Goal: Register for event/course

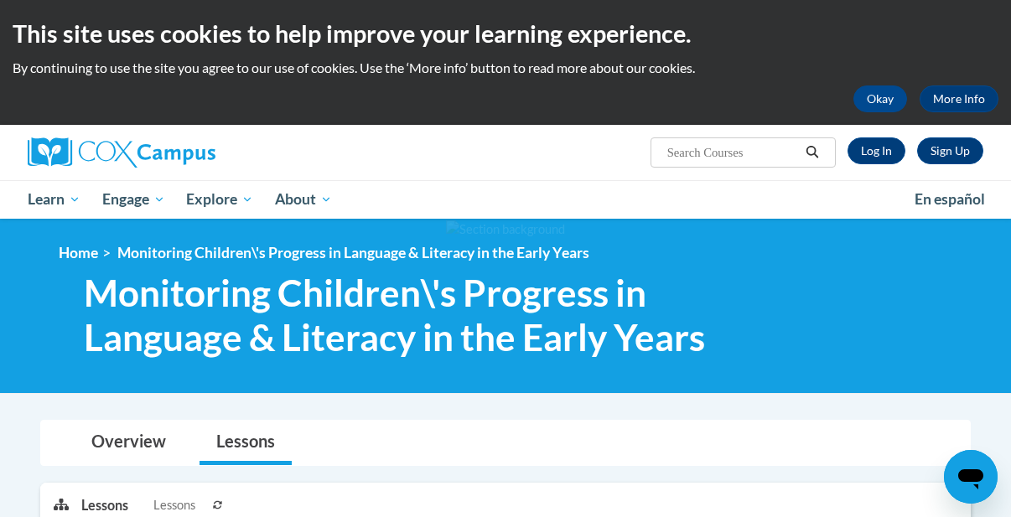
click at [945, 319] on div "<en>My Learning</en><fr>New fr_My Learning</fr><it>New it_My Learning</it><de>N…" at bounding box center [524, 306] width 981 height 124
click at [875, 309] on div "<en>My Learning</en><fr>New fr_My Learning</fr><it>New it_My Learning</it><de>N…" at bounding box center [524, 306] width 981 height 124
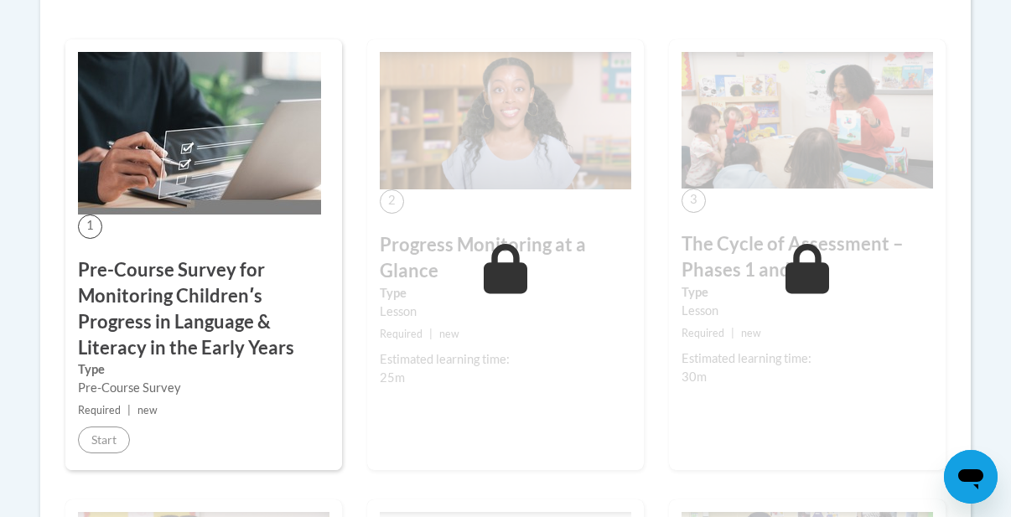
scroll to position [517, 0]
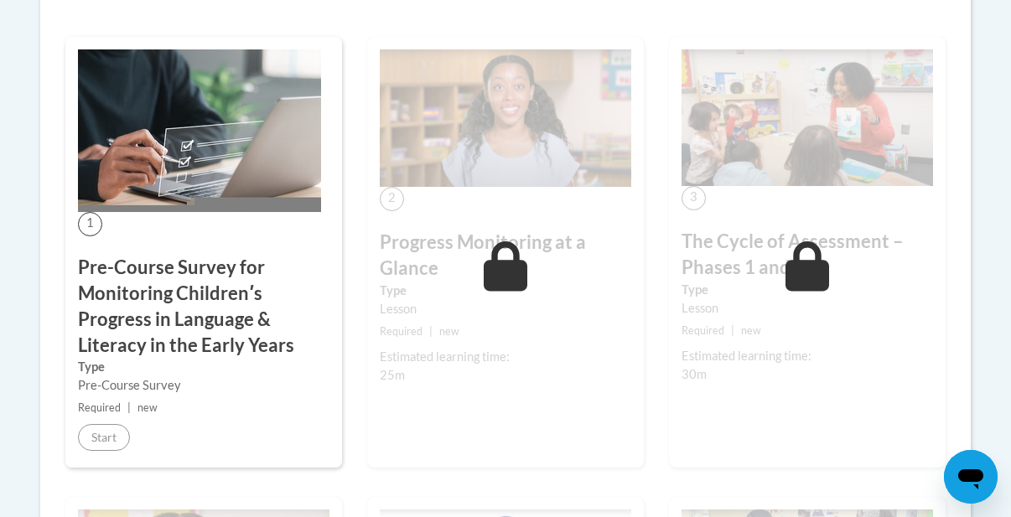
click at [922, 259] on h3 "The Cycle of Assessment – Phases 1 and 2" at bounding box center [806, 255] width 251 height 52
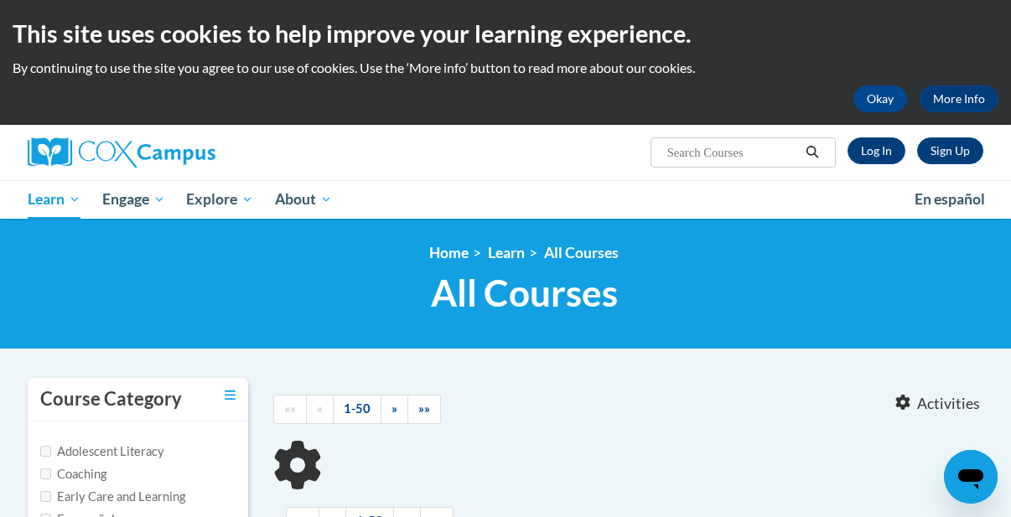
click at [887, 245] on ol "Home Learn All Courses" at bounding box center [524, 253] width 956 height 18
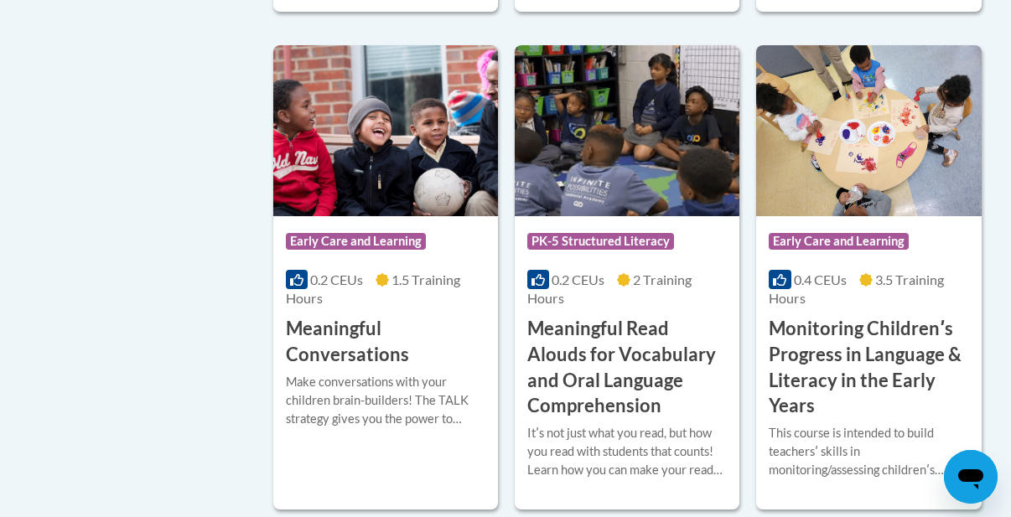
scroll to position [2783, 0]
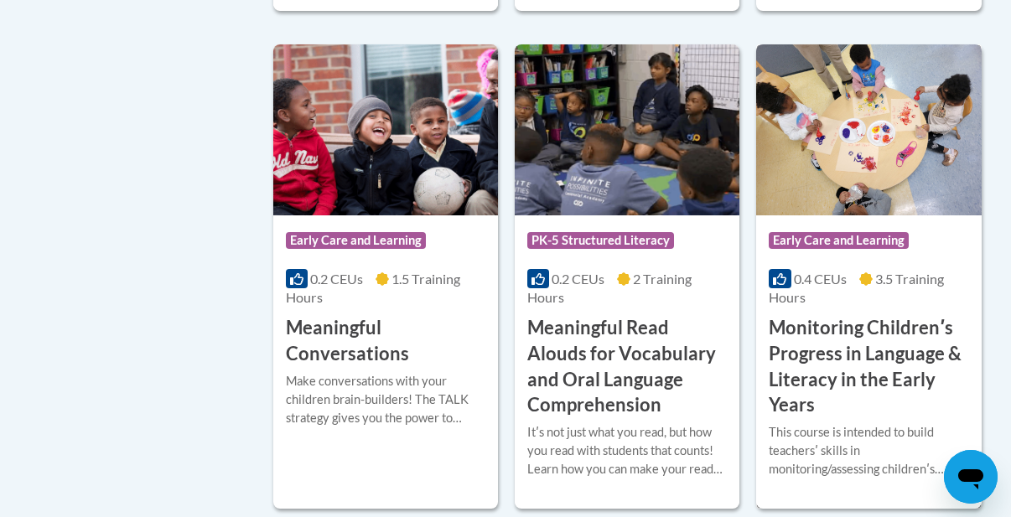
click at [821, 364] on h3 "Monitoring Childrenʹs Progress in Language & Literacy in the Early Years" at bounding box center [868, 366] width 199 height 103
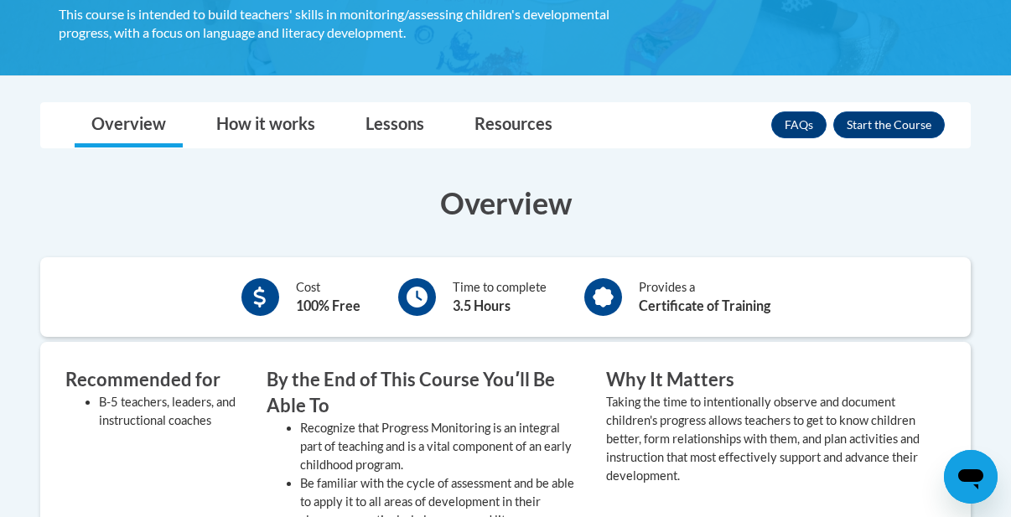
scroll to position [436, 0]
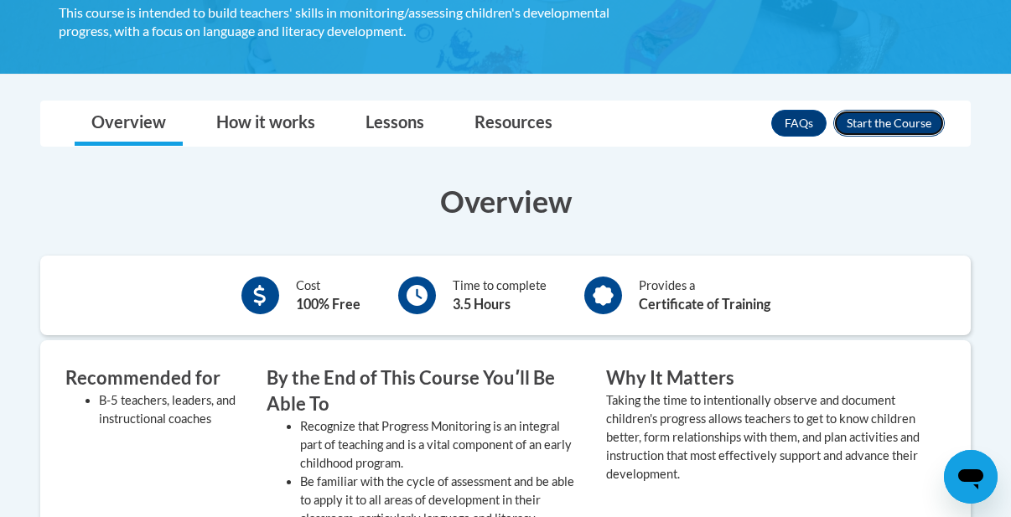
click at [892, 117] on button "Enroll" at bounding box center [888, 123] width 111 height 27
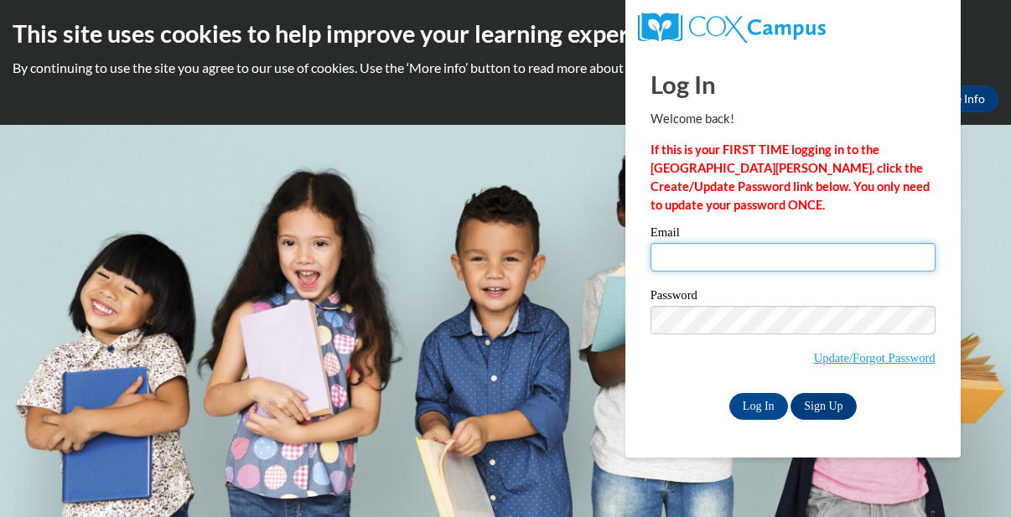
click at [687, 258] on input "Email" at bounding box center [792, 257] width 285 height 28
type input "honoursmom1123@gmail.com"
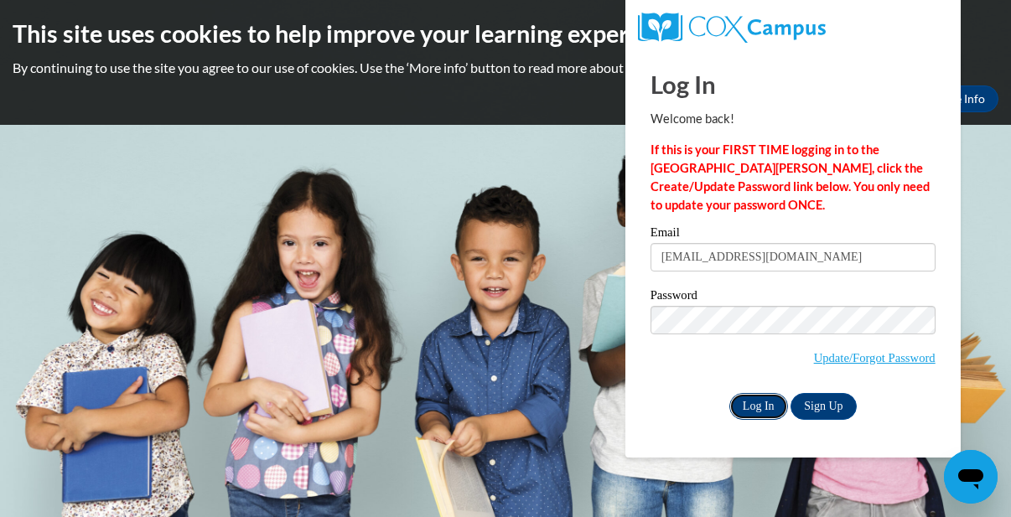
click at [766, 396] on input "Log In" at bounding box center [758, 406] width 59 height 27
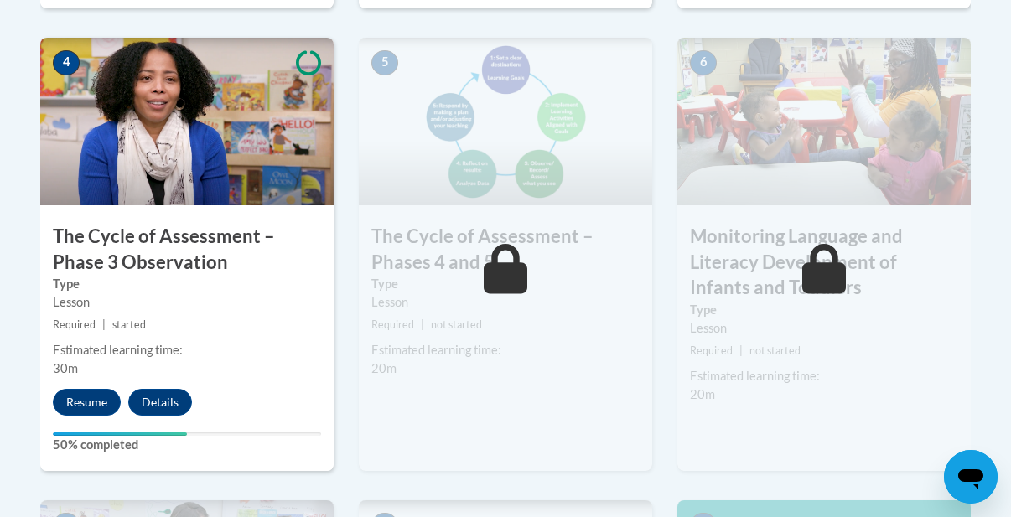
scroll to position [1039, 0]
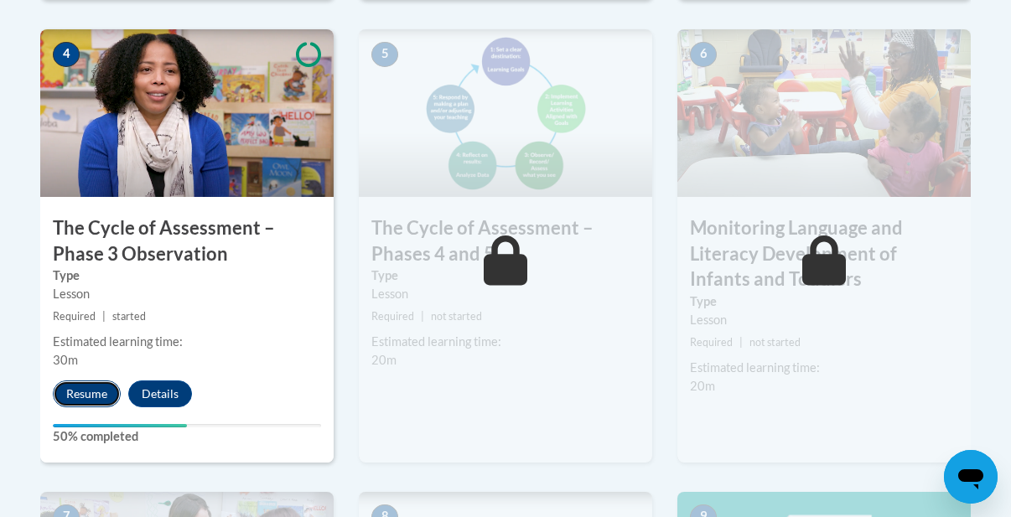
click at [83, 394] on button "Resume" at bounding box center [87, 394] width 68 height 27
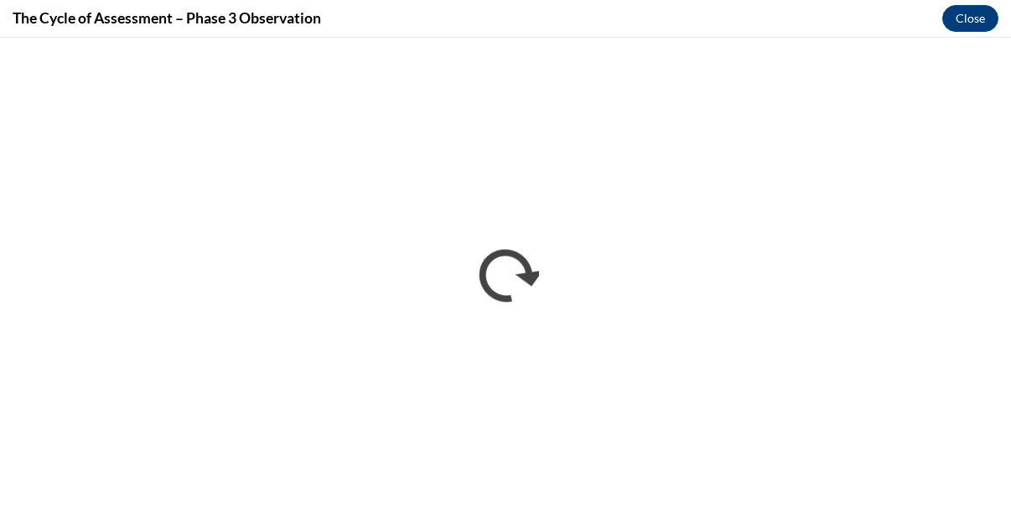
scroll to position [0, 0]
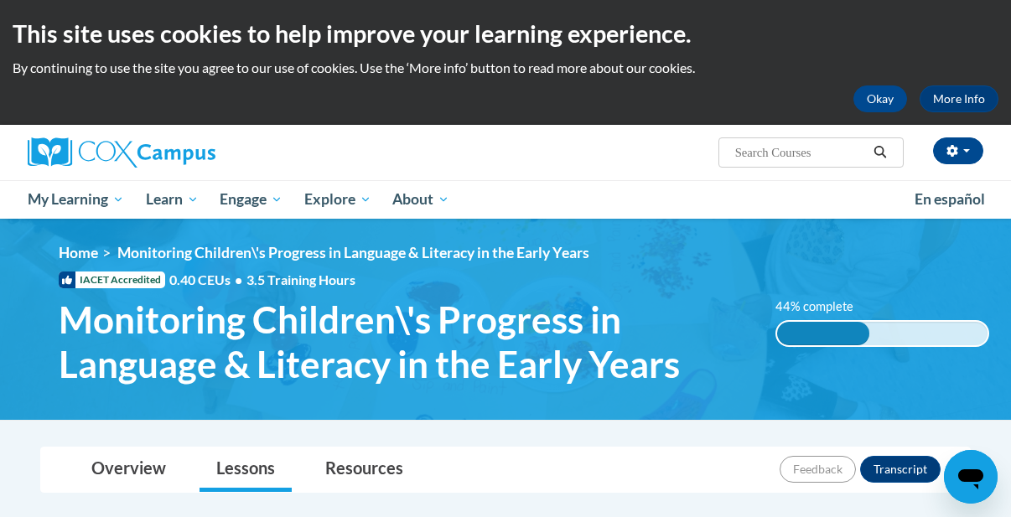
click at [745, 344] on span "Monitoring Children\'s Progress in Language & Literacy in the Early Years" at bounding box center [405, 342] width 692 height 89
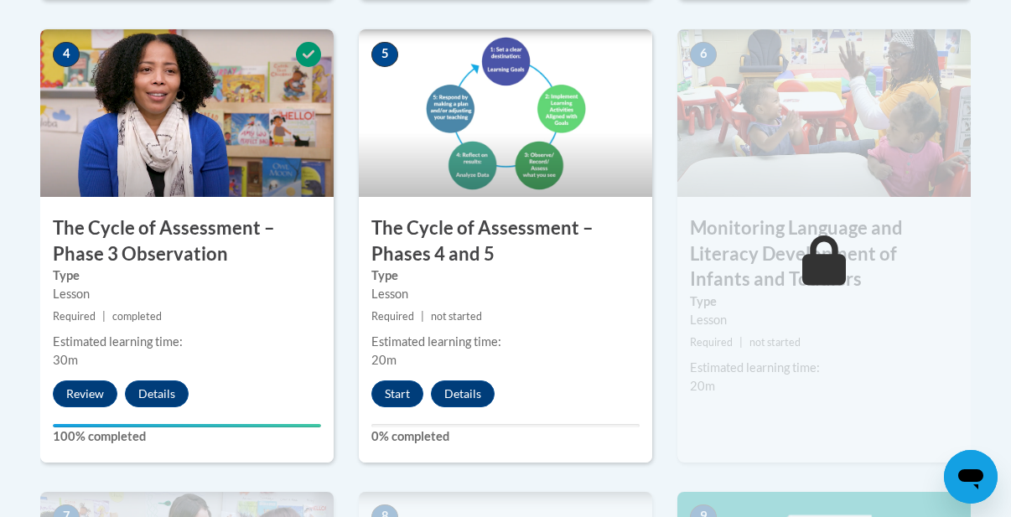
scroll to position [1073, 0]
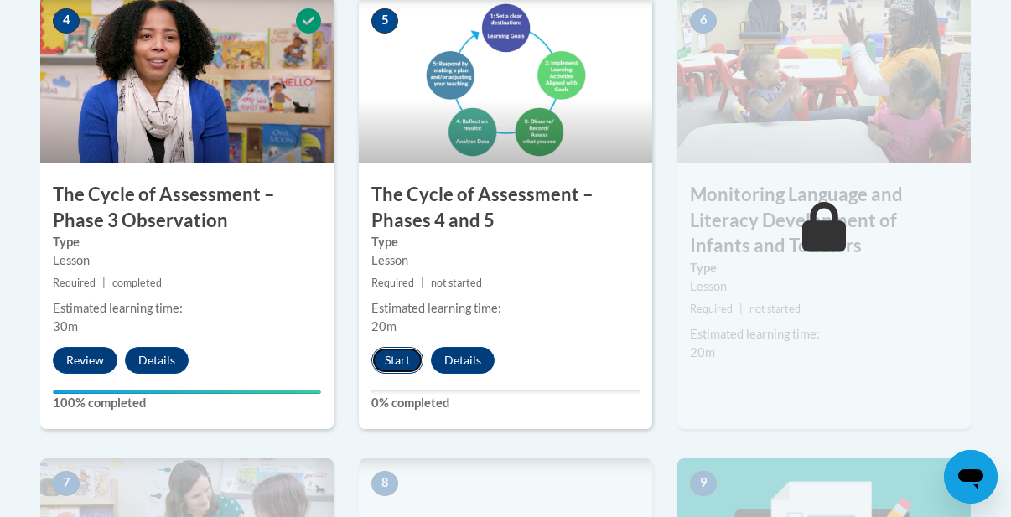
click at [398, 355] on button "Start" at bounding box center [397, 360] width 52 height 27
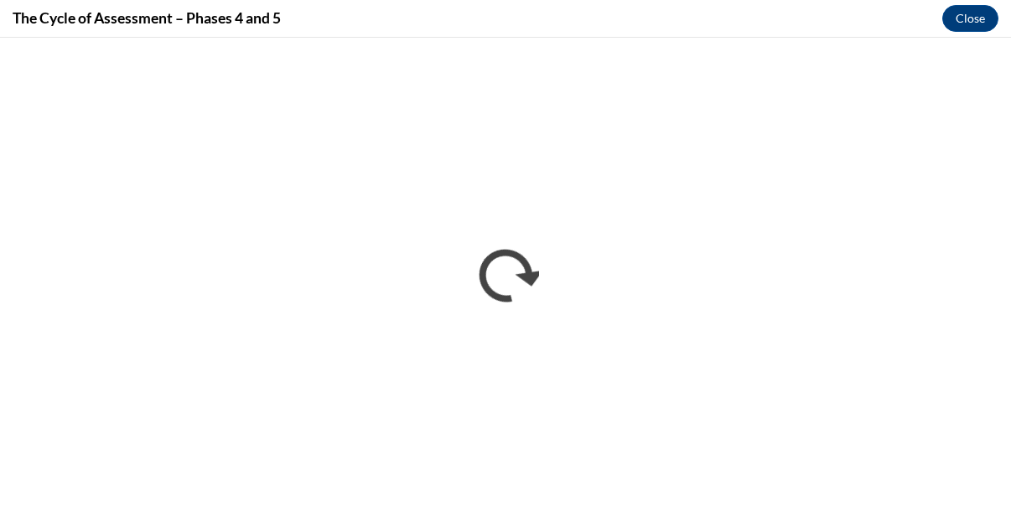
scroll to position [0, 0]
